Goal: Information Seeking & Learning: Check status

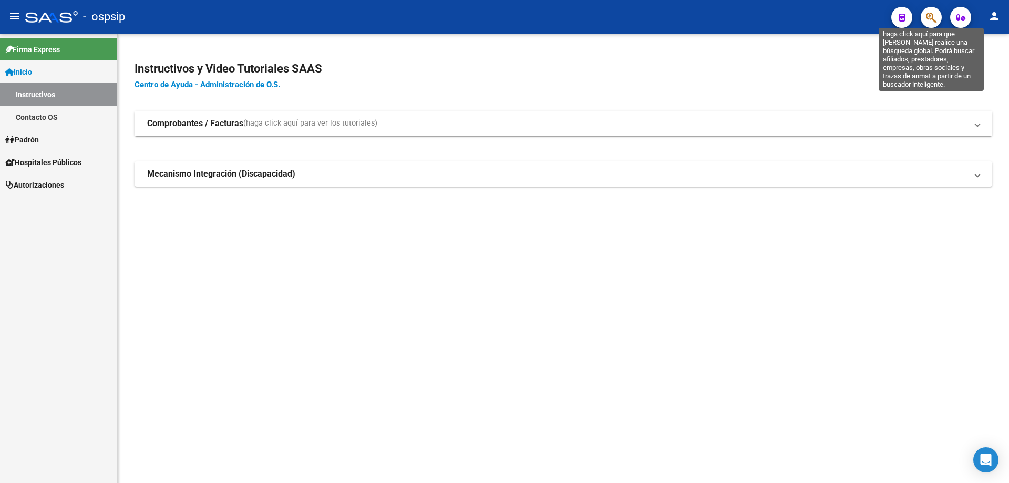
click at [928, 19] on icon "button" at bounding box center [931, 18] width 11 height 12
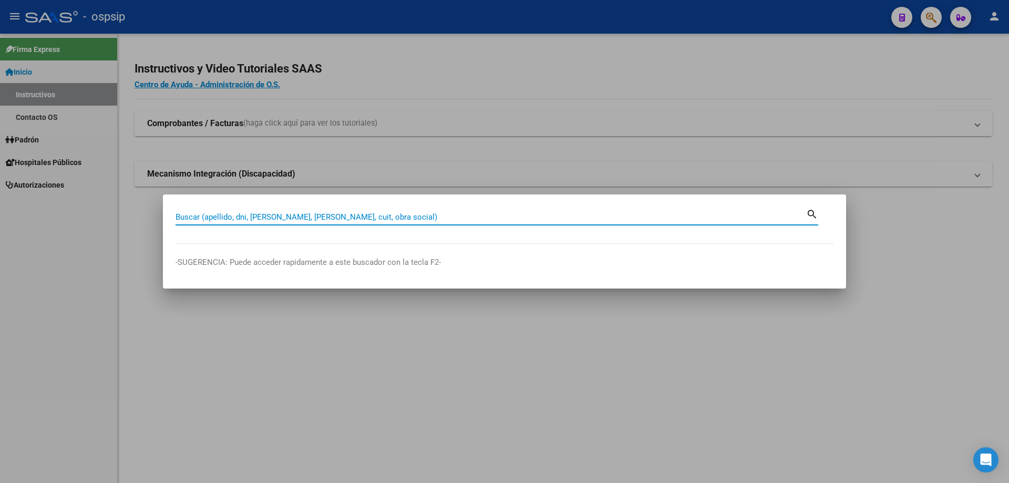
click at [620, 213] on input "Buscar (apellido, dni, [PERSON_NAME], [PERSON_NAME], cuit, obra social)" at bounding box center [490, 216] width 631 height 9
type input "17329522"
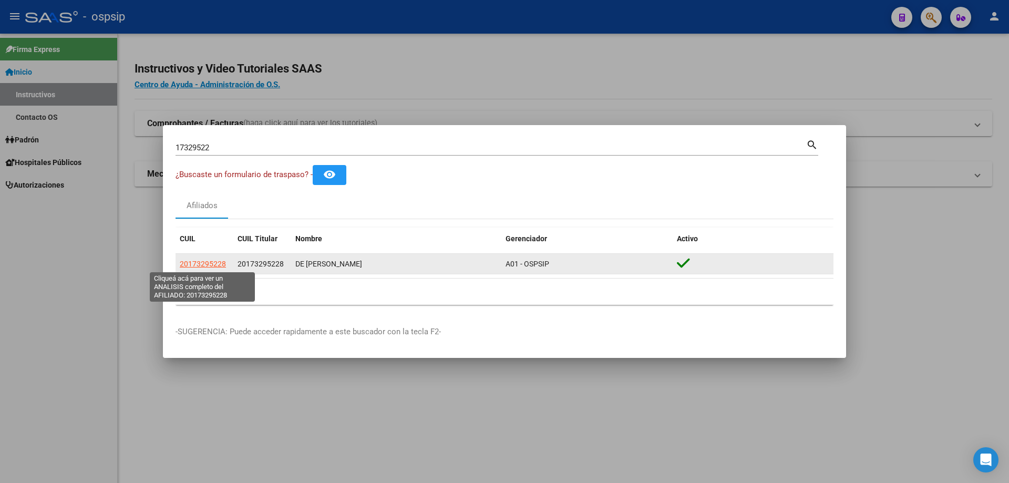
click at [220, 265] on span "20173295228" at bounding box center [203, 264] width 46 height 8
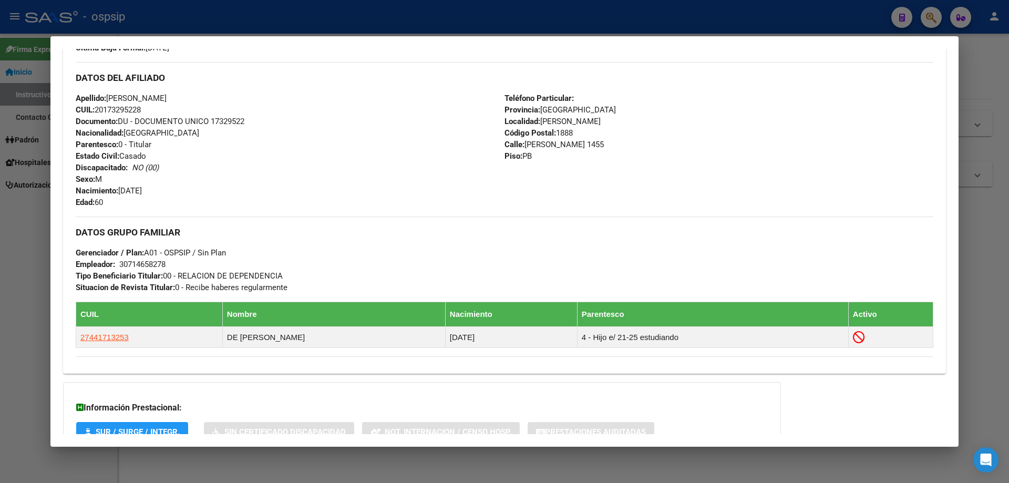
scroll to position [393, 0]
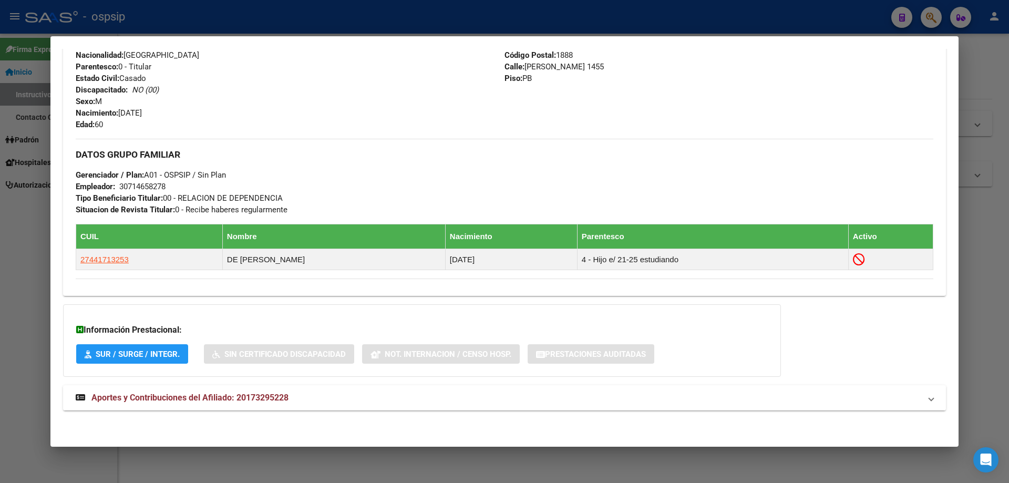
click at [189, 396] on span "Aportes y Contribuciones del Afiliado: 20173295228" at bounding box center [189, 398] width 197 height 10
click at [199, 405] on span "Aportes y Contribuciones del Afiliado: 20173295228" at bounding box center [189, 402] width 197 height 10
click at [216, 404] on strong "Aportes y Contribuciones del Afiliado: 20173295228" at bounding box center [182, 397] width 213 height 13
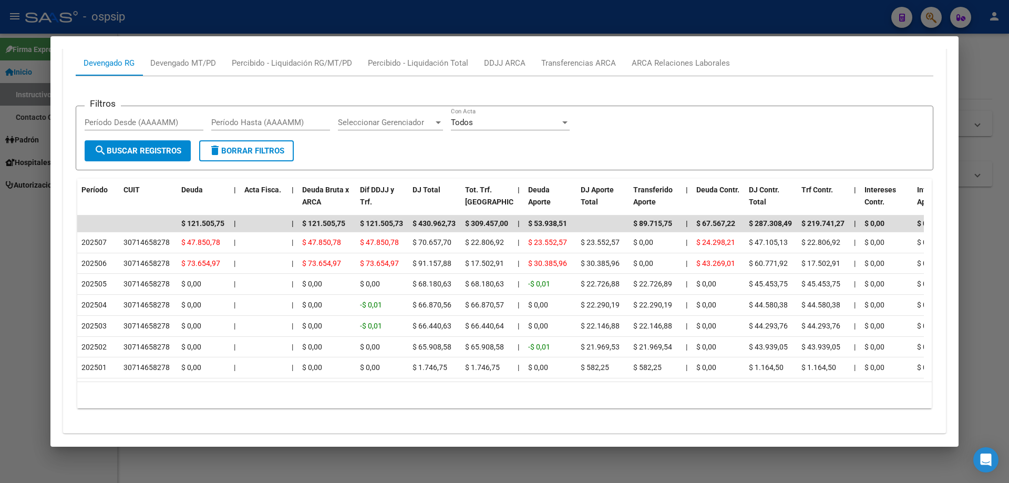
scroll to position [796, 0]
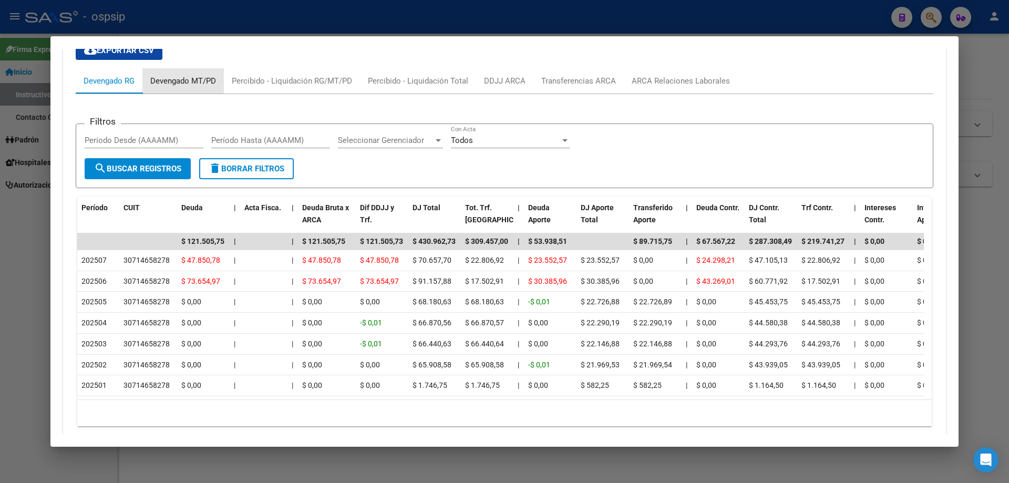
click at [202, 77] on div "Devengado MT/PD" at bounding box center [183, 81] width 66 height 12
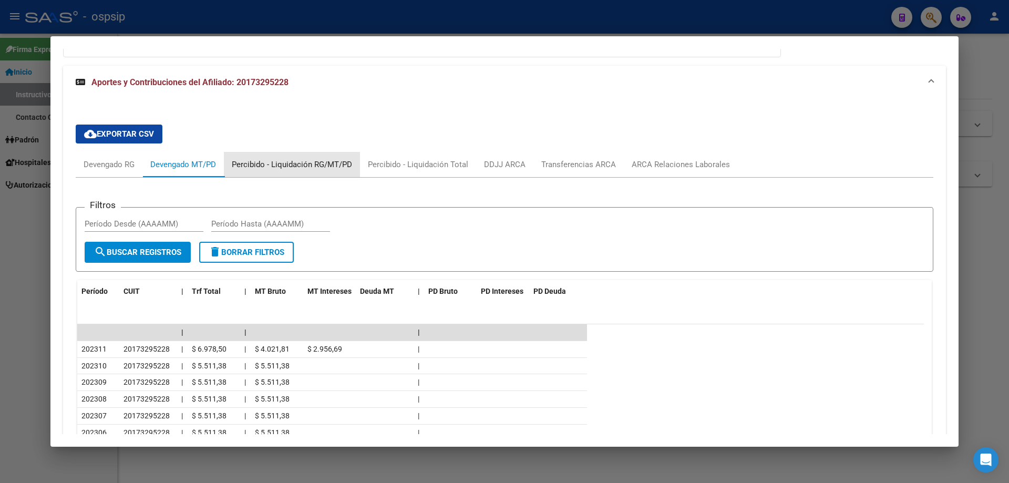
click at [305, 159] on div "Percibido - Liquidación RG/MT/PD" at bounding box center [292, 165] width 120 height 12
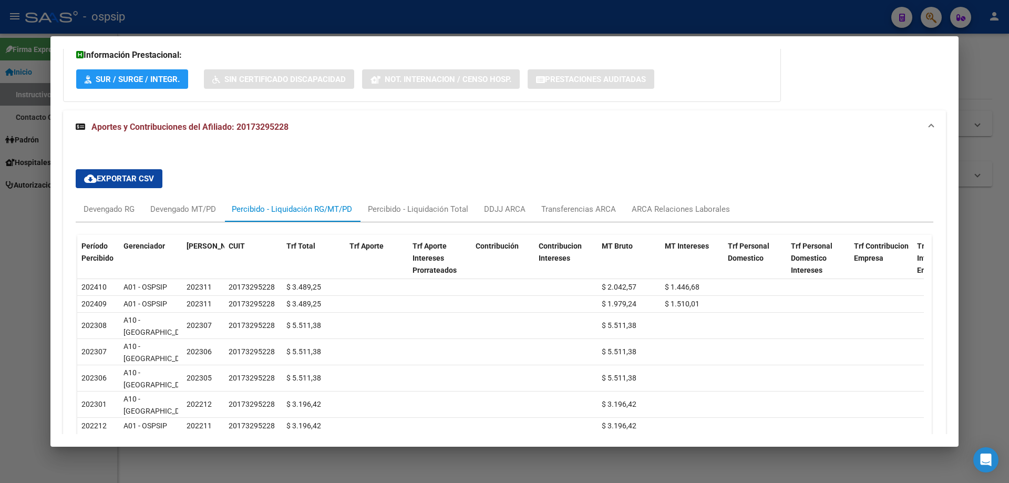
scroll to position [607, 0]
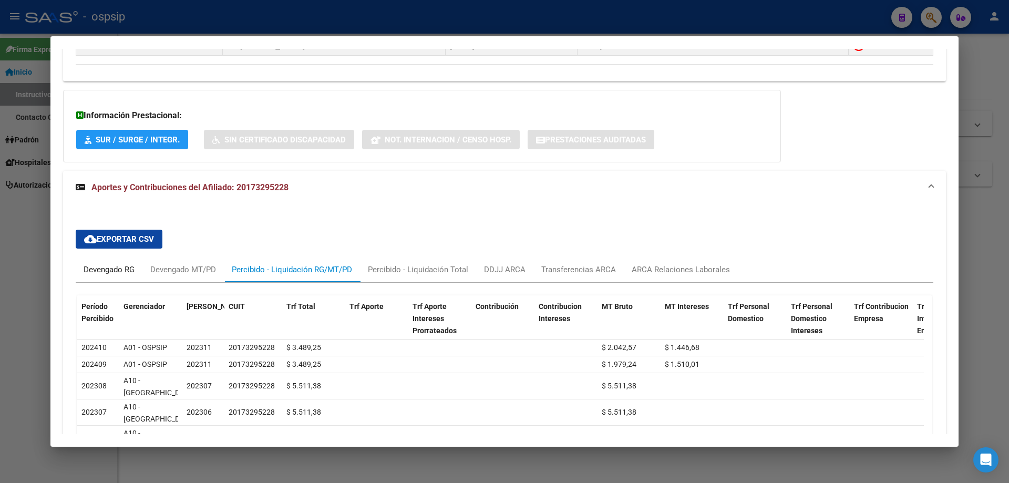
click at [116, 267] on div "Devengado RG" at bounding box center [109, 270] width 51 height 12
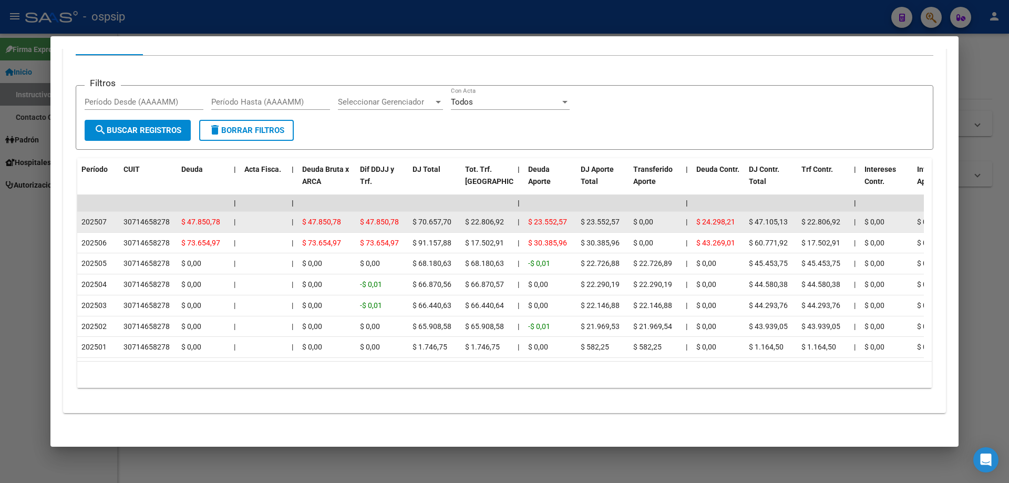
scroll to position [849, 0]
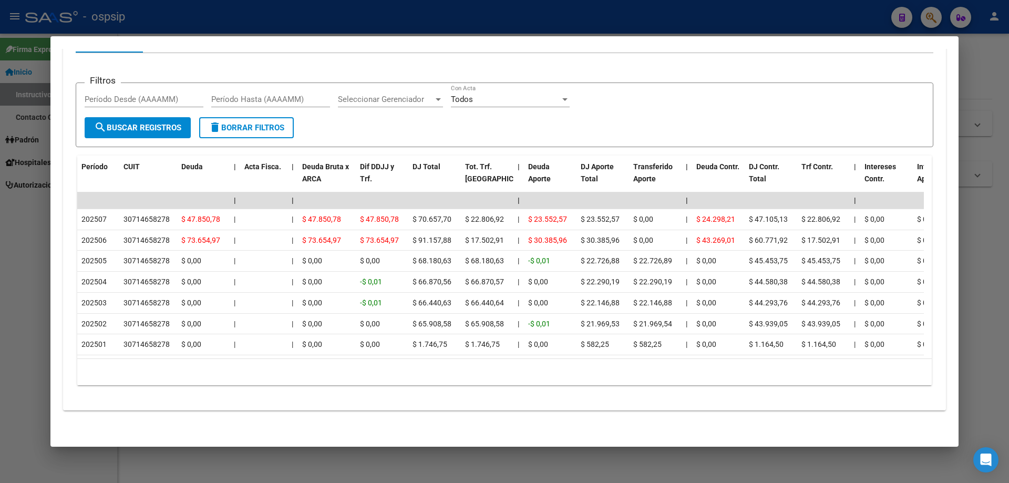
click at [504, 472] on div at bounding box center [504, 241] width 1009 height 483
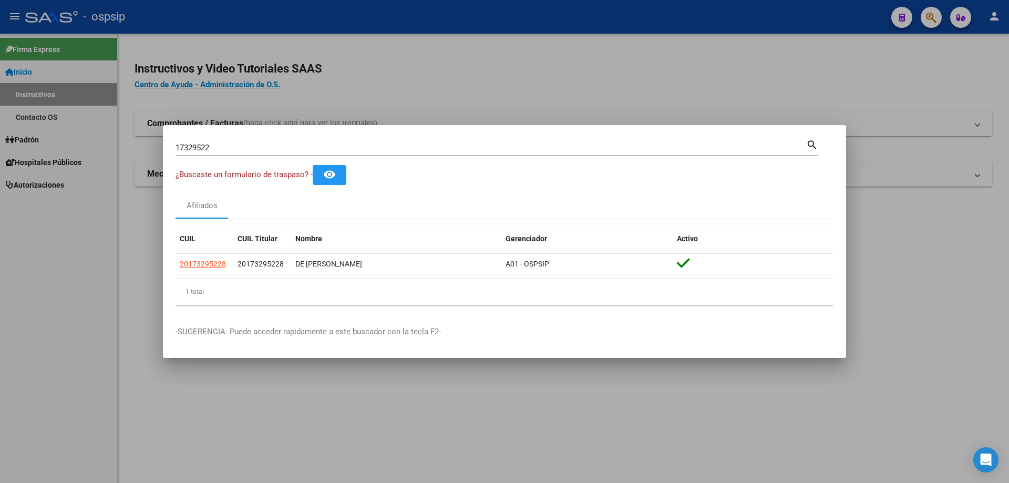
click at [508, 435] on div at bounding box center [504, 241] width 1009 height 483
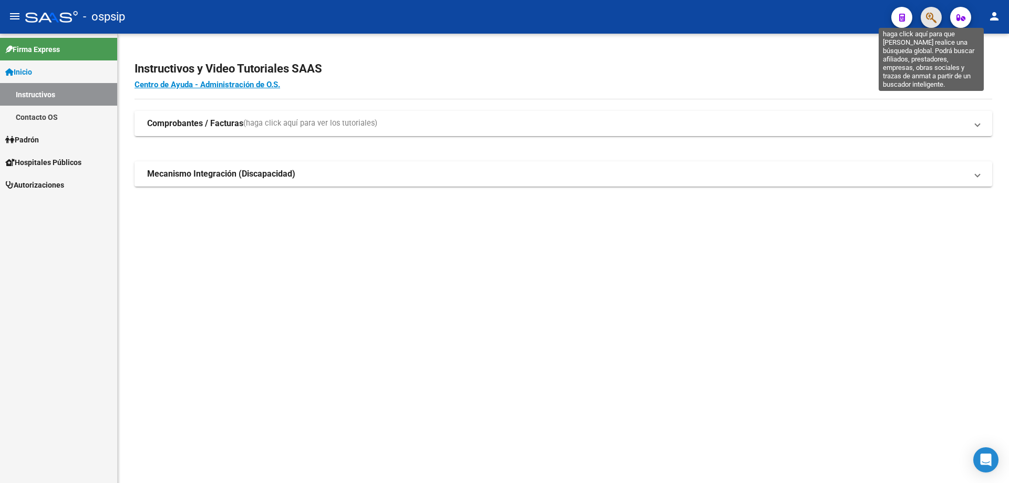
click at [932, 19] on icon "button" at bounding box center [931, 18] width 11 height 12
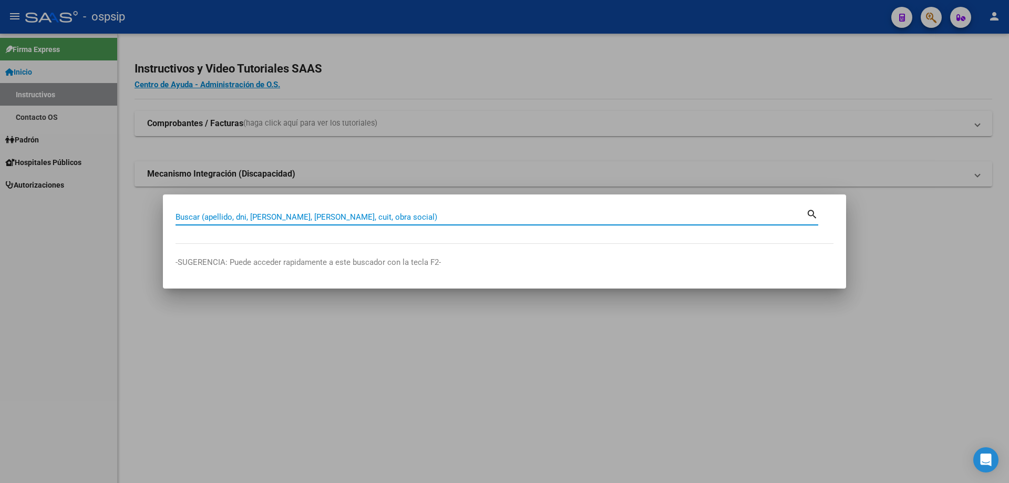
click at [425, 220] on input "Buscar (apellido, dni, [PERSON_NAME], [PERSON_NAME], cuit, obra social)" at bounding box center [490, 216] width 631 height 9
type input "17329522"
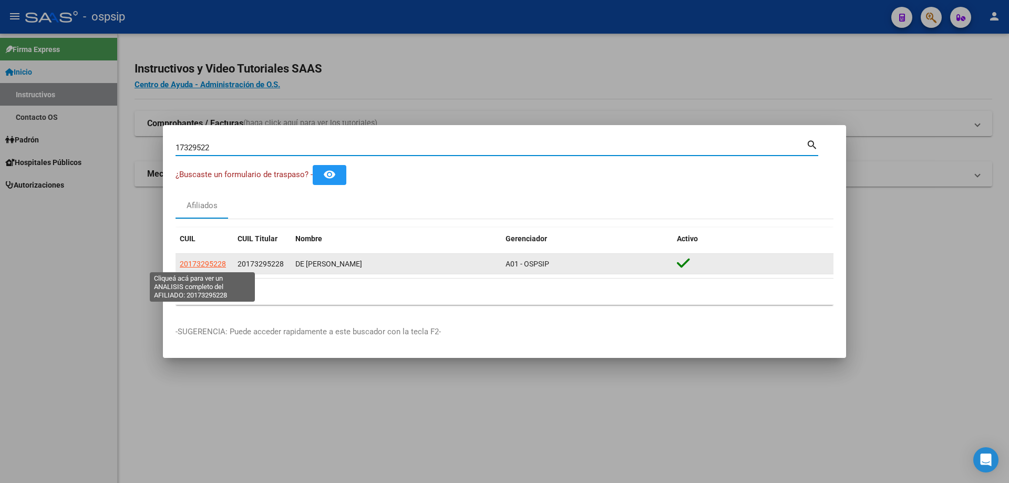
click at [199, 264] on span "20173295228" at bounding box center [203, 264] width 46 height 8
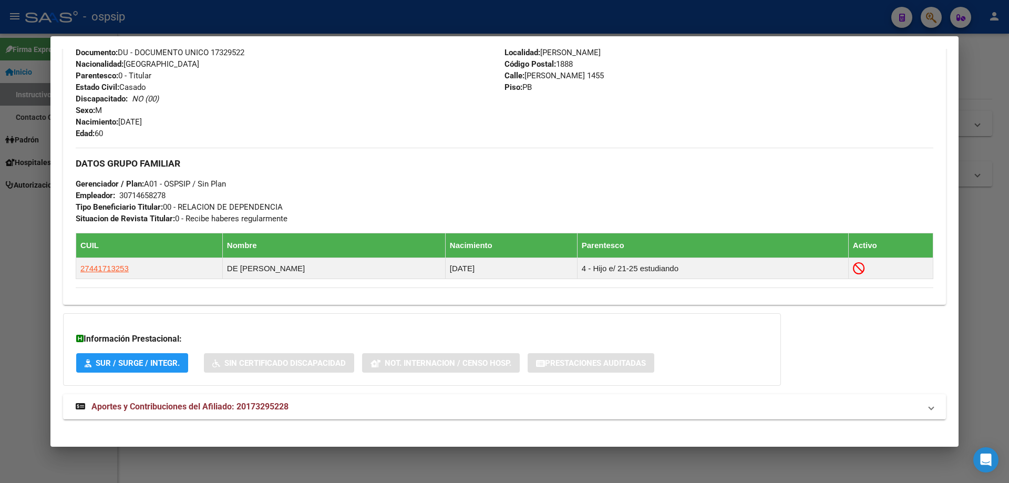
scroll to position [393, 0]
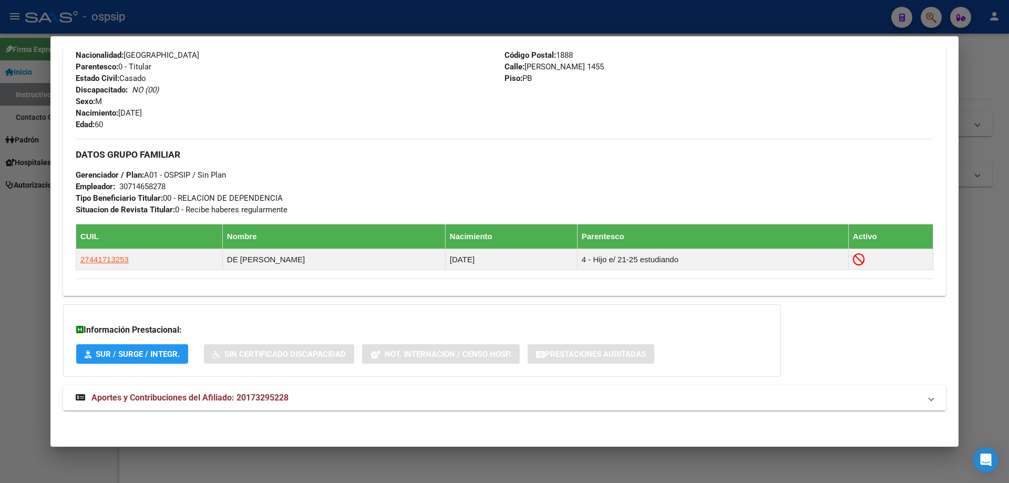
click at [204, 394] on span "Aportes y Contribuciones del Afiliado: 20173295228" at bounding box center [189, 398] width 197 height 10
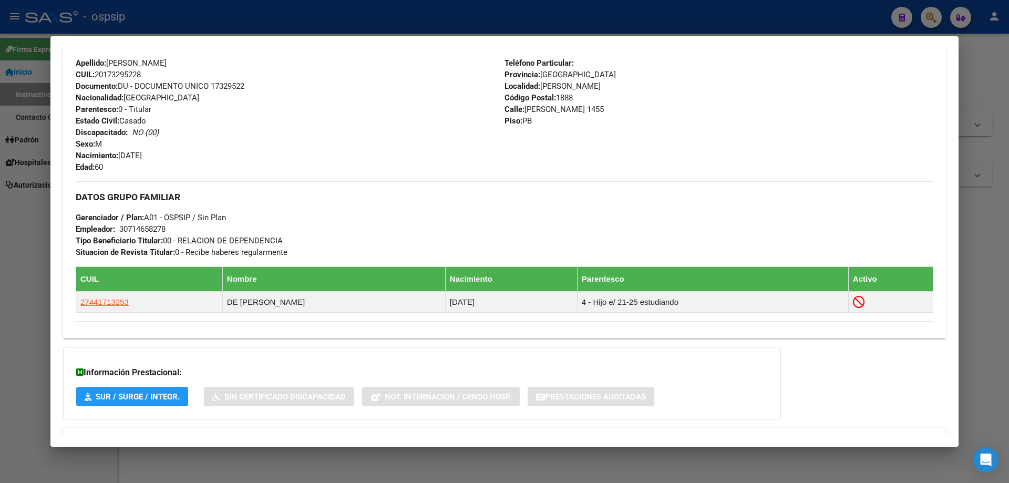
scroll to position [340, 0]
